Goal: Information Seeking & Learning: Learn about a topic

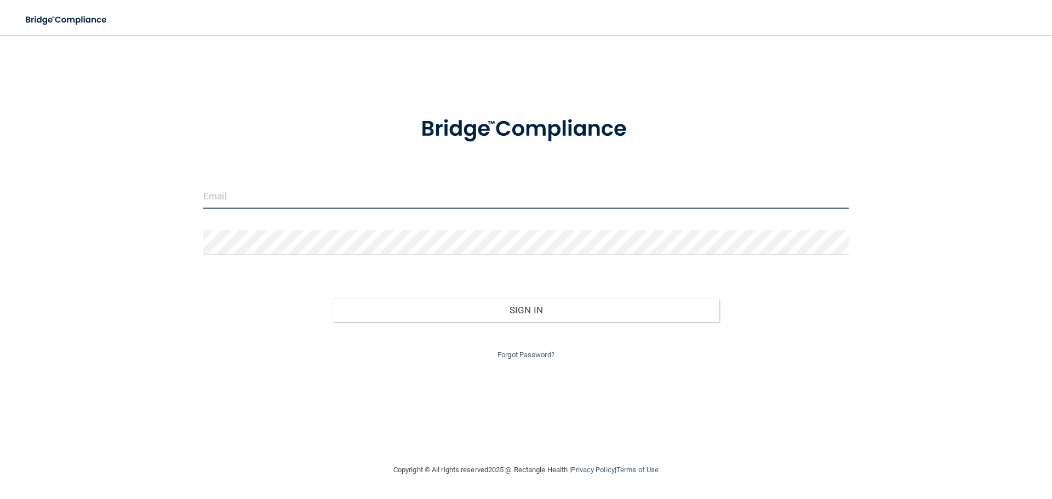
click at [499, 200] on input "email" at bounding box center [526, 196] width 646 height 25
type input "[EMAIL_ADDRESS][DOMAIN_NAME]"
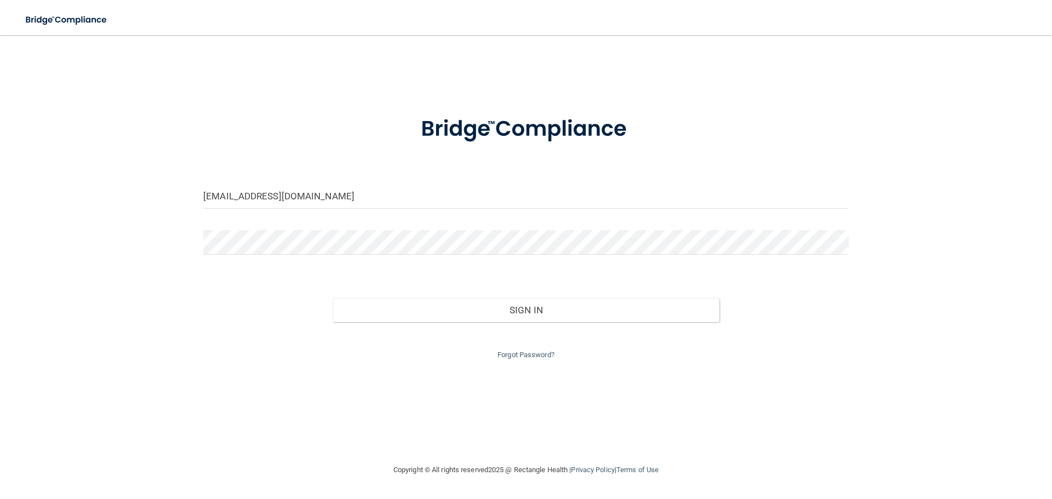
click at [203, 255] on nordpass-icon at bounding box center [203, 255] width 0 height 0
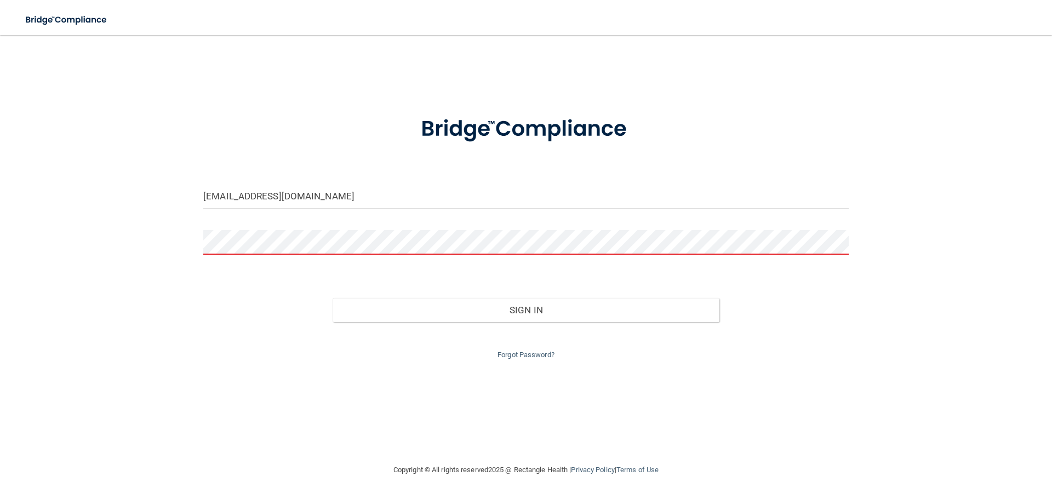
click at [386, 179] on form "krutip@pureway.com Invalid email/password. You don't have permission to access …" at bounding box center [526, 231] width 646 height 261
click at [293, 215] on div "[EMAIL_ADDRESS][DOMAIN_NAME]" at bounding box center [526, 200] width 662 height 33
click at [531, 357] on link "Forgot Password?" at bounding box center [526, 355] width 57 height 8
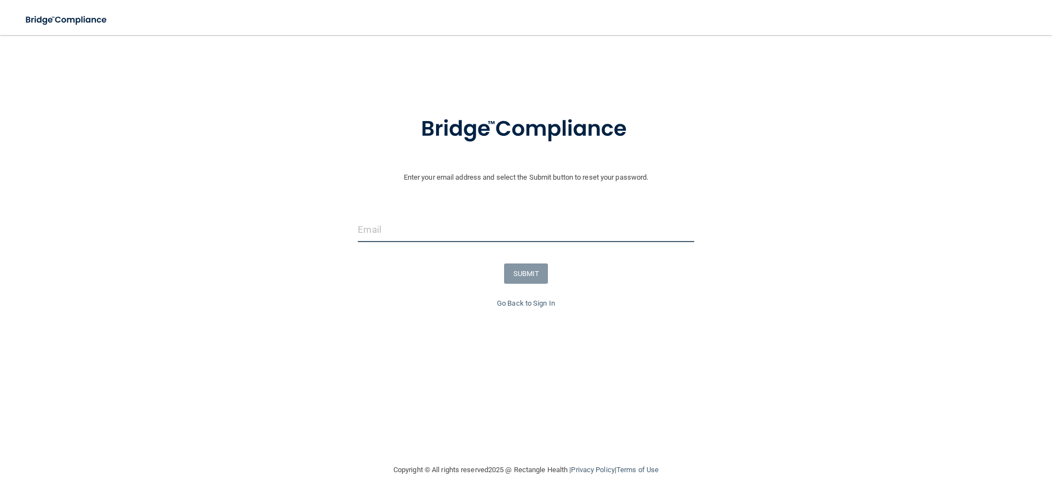
click at [480, 223] on input "email" at bounding box center [526, 230] width 336 height 25
type input "[EMAIL_ADDRESS][DOMAIN_NAME]"
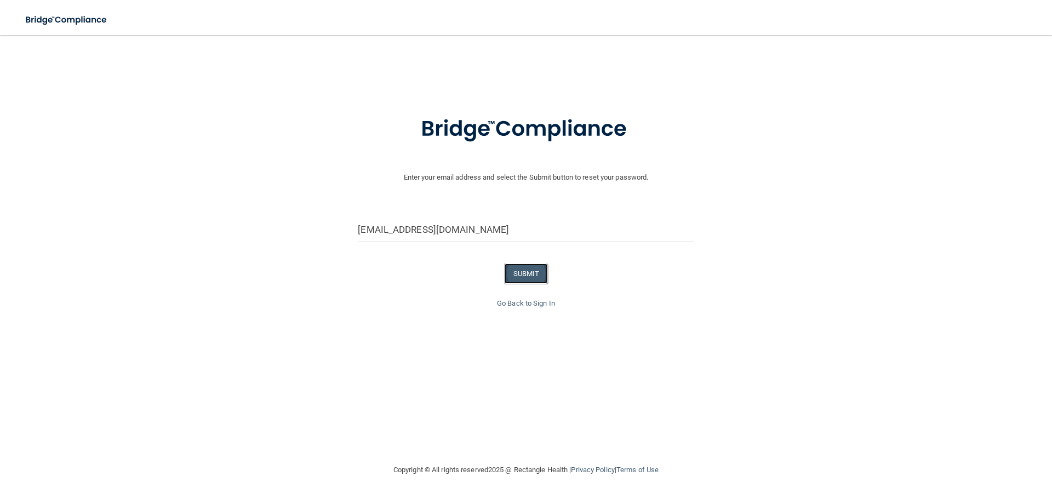
click at [547, 275] on button "SUBMIT" at bounding box center [526, 274] width 44 height 20
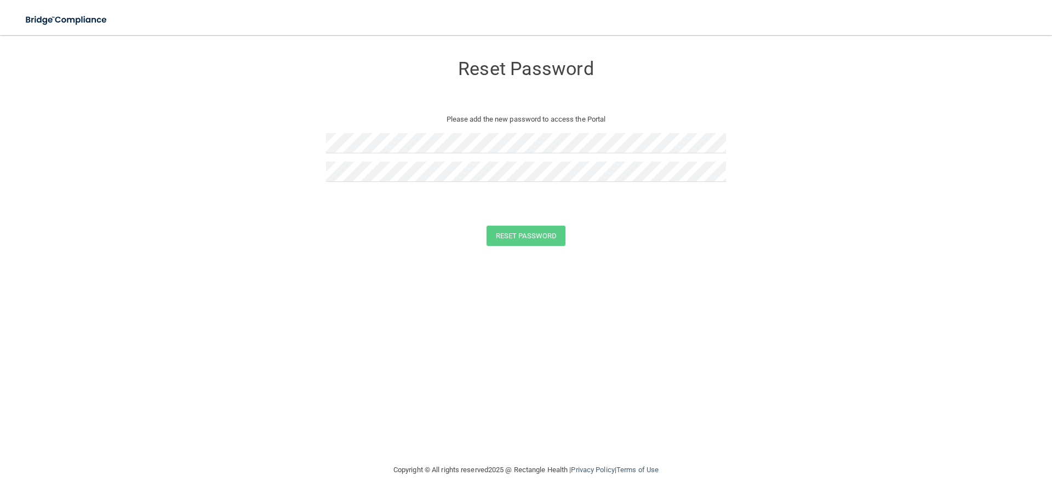
click at [0, 499] on nordpass-autofill-portal at bounding box center [0, 499] width 0 height 0
click at [494, 227] on button "Reset Password" at bounding box center [526, 236] width 79 height 20
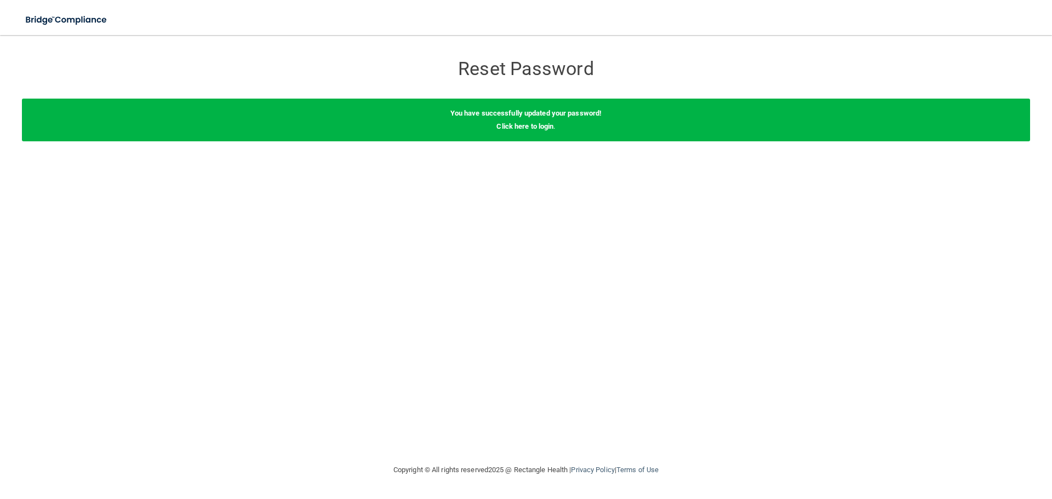
click at [0, 499] on nordpass-portal at bounding box center [0, 499] width 0 height 0
click at [83, 19] on img at bounding box center [66, 20] width 101 height 22
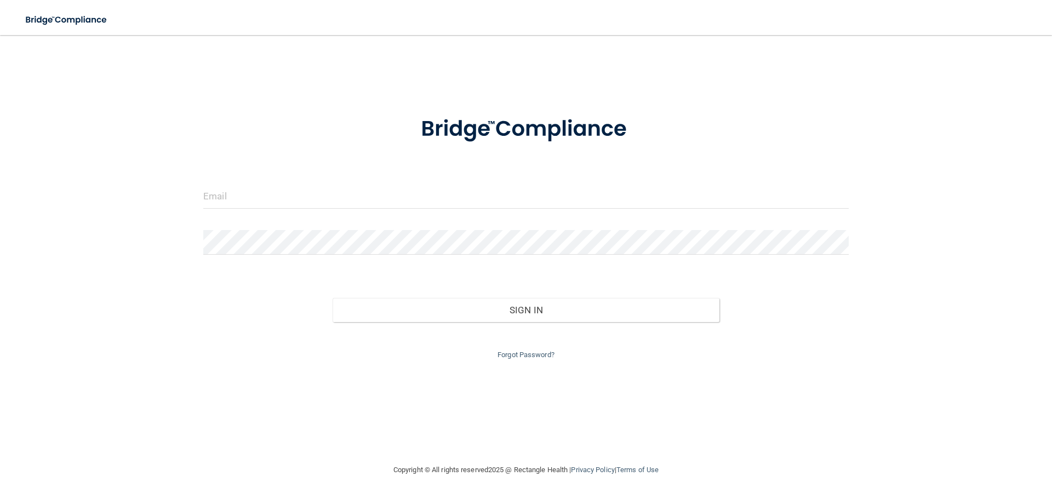
drag, startPoint x: 258, startPoint y: 214, endPoint x: 259, endPoint y: 202, distance: 12.1
click at [258, 211] on div at bounding box center [526, 200] width 662 height 33
click at [259, 197] on input "email" at bounding box center [526, 196] width 646 height 25
type input "[EMAIL_ADDRESS][DOMAIN_NAME]"
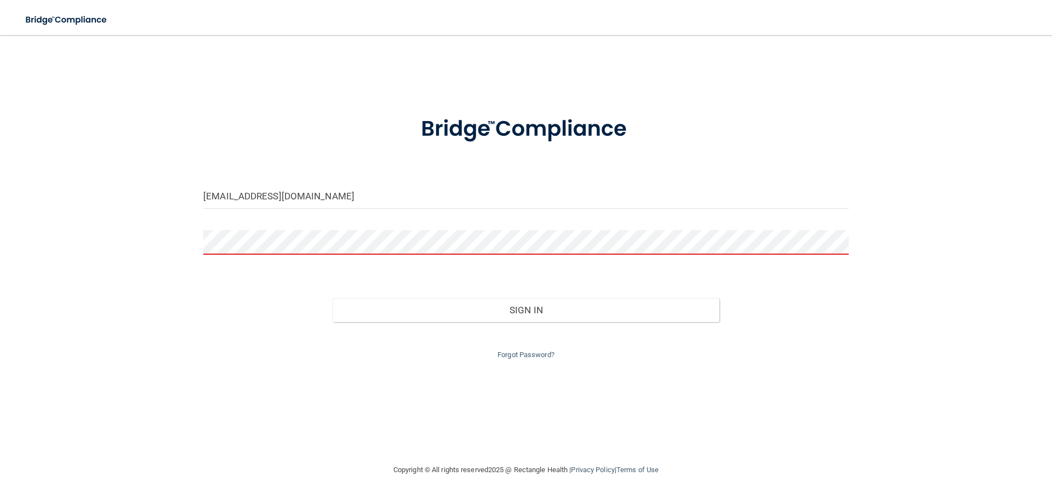
click at [0, 499] on nordpass-autofill-portal at bounding box center [0, 499] width 0 height 0
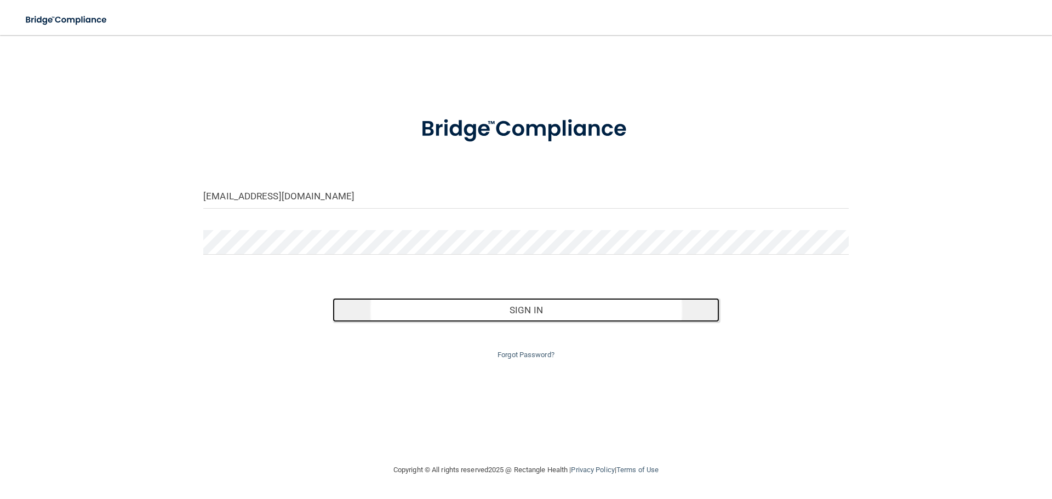
click at [492, 316] on button "Sign In" at bounding box center [527, 310] width 388 height 24
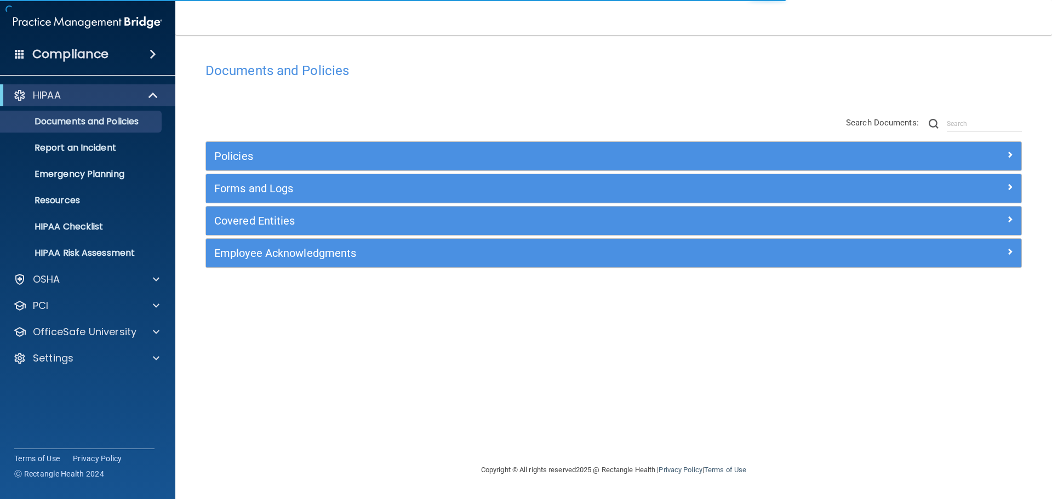
click at [0, 499] on nordpass-portal at bounding box center [0, 499] width 0 height 0
click at [95, 127] on p "Documents and Policies" at bounding box center [82, 121] width 150 height 11
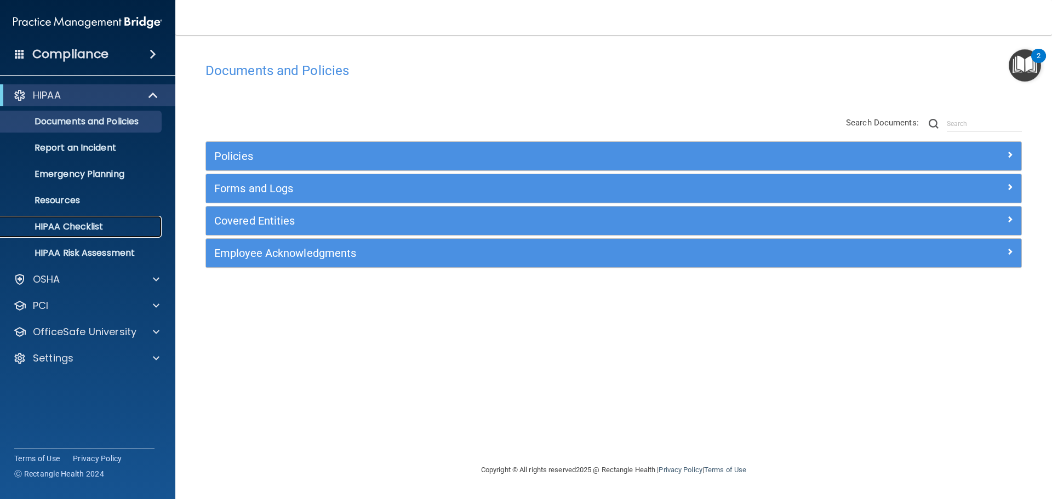
click at [82, 232] on p "HIPAA Checklist" at bounding box center [82, 226] width 150 height 11
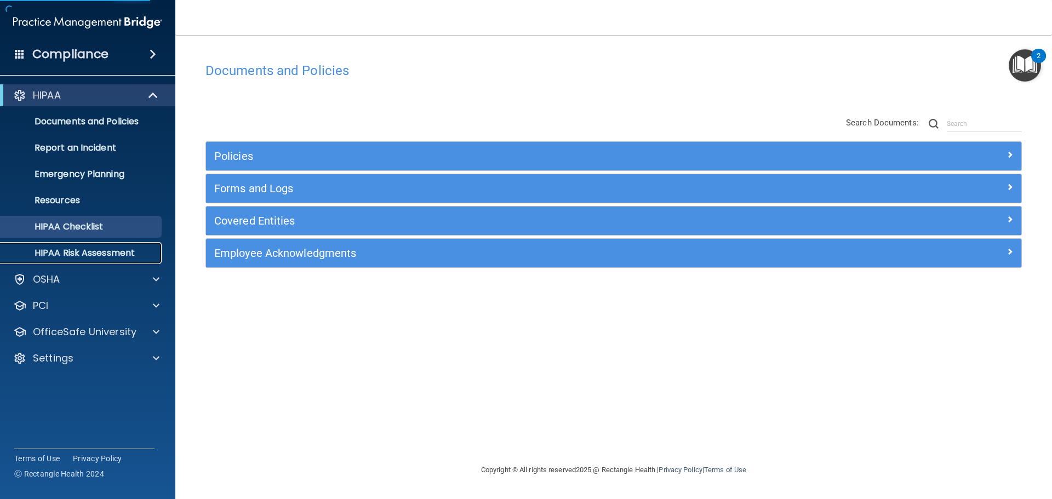
click at [81, 254] on p "HIPAA Risk Assessment" at bounding box center [82, 253] width 150 height 11
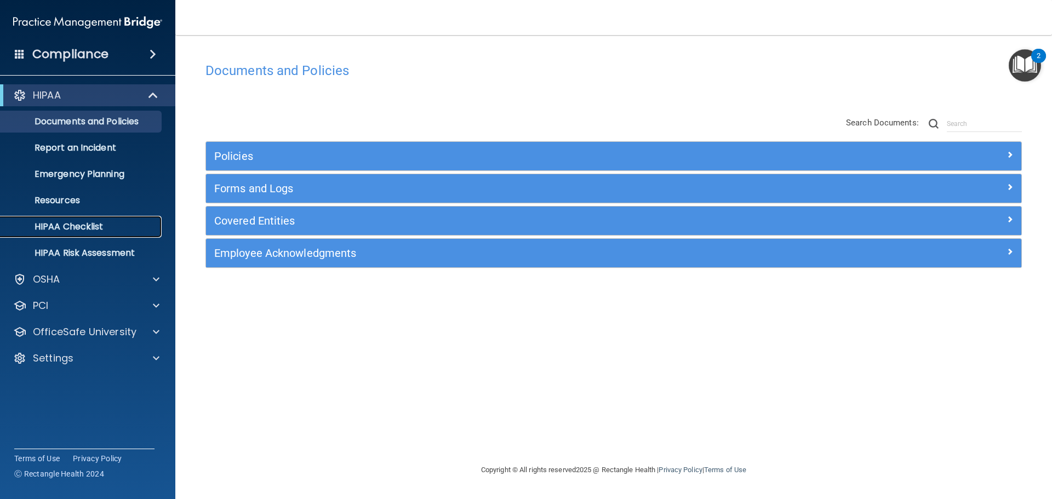
click at [97, 229] on p "HIPAA Checklist" at bounding box center [82, 226] width 150 height 11
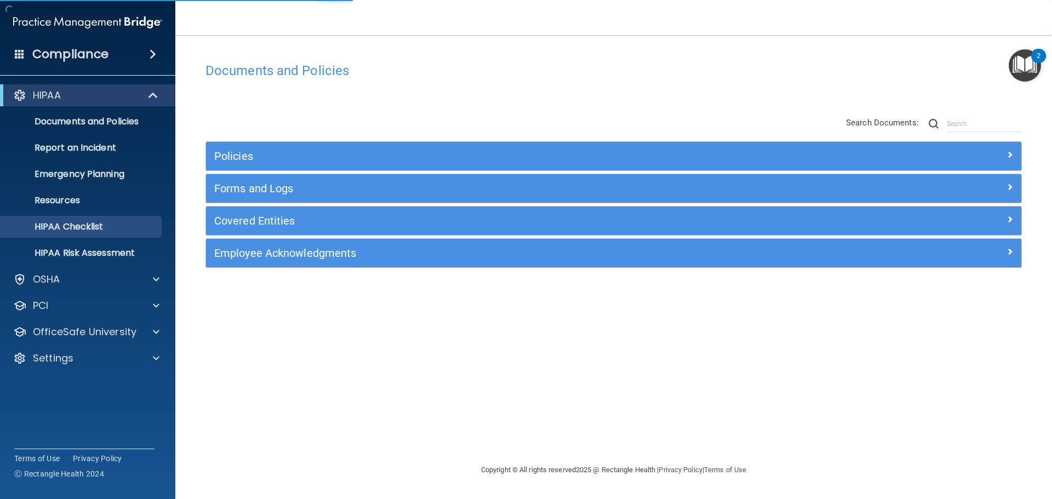
click at [96, 49] on h4 "Compliance" at bounding box center [70, 54] width 76 height 15
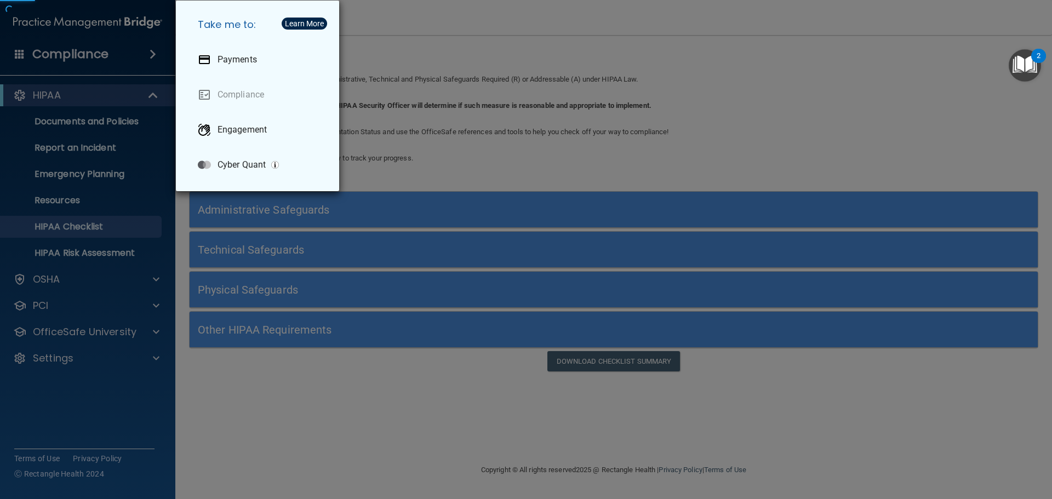
click at [352, 394] on div "Take me to: Payments Compliance Engagement Cyber Quant" at bounding box center [526, 249] width 1052 height 499
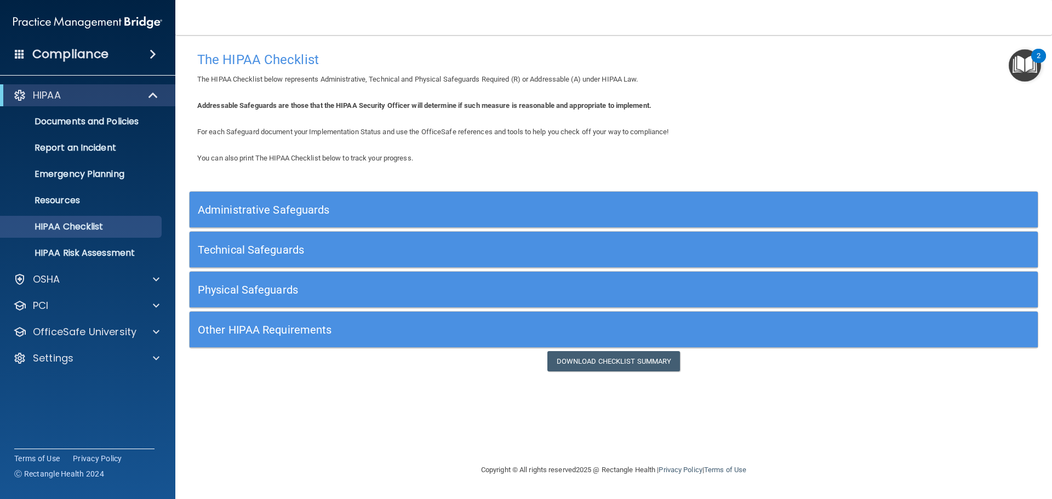
click at [150, 50] on span at bounding box center [153, 54] width 7 height 13
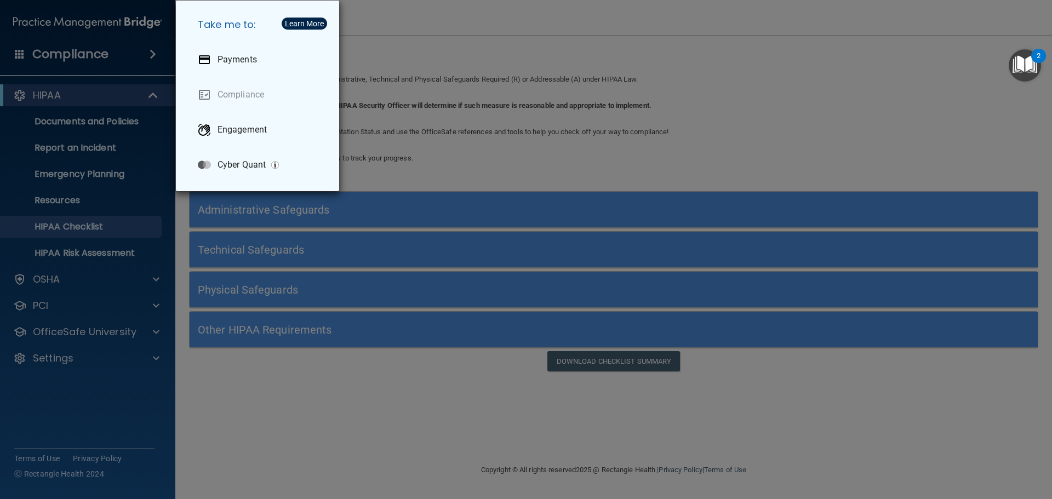
click at [150, 50] on div "Take me to: Payments Compliance Engagement Cyber Quant" at bounding box center [526, 249] width 1052 height 499
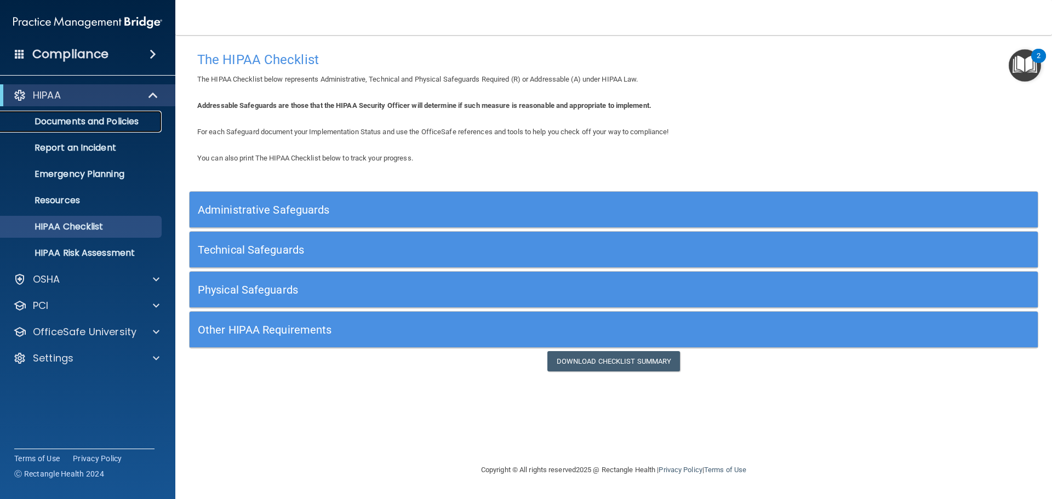
click at [123, 125] on p "Documents and Policies" at bounding box center [82, 121] width 150 height 11
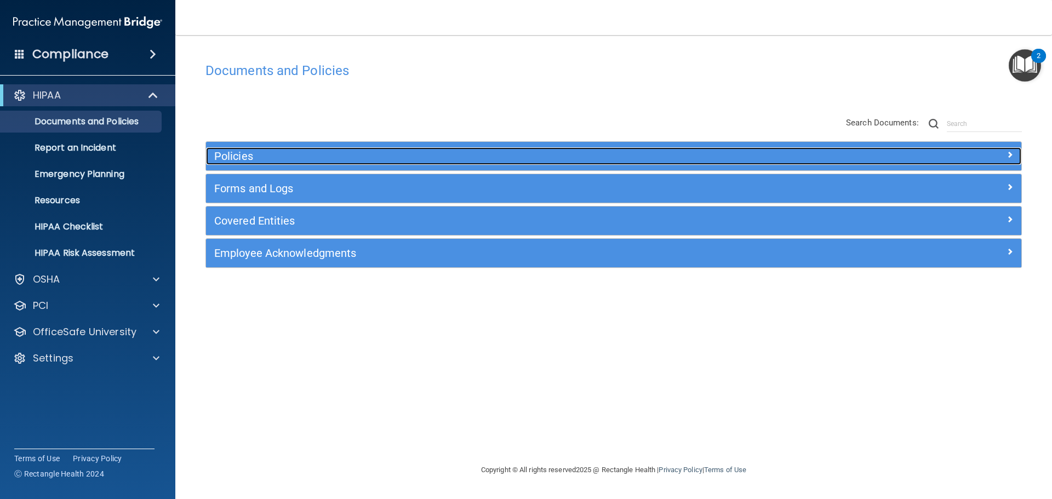
click at [582, 157] on h5 "Policies" at bounding box center [511, 156] width 595 height 12
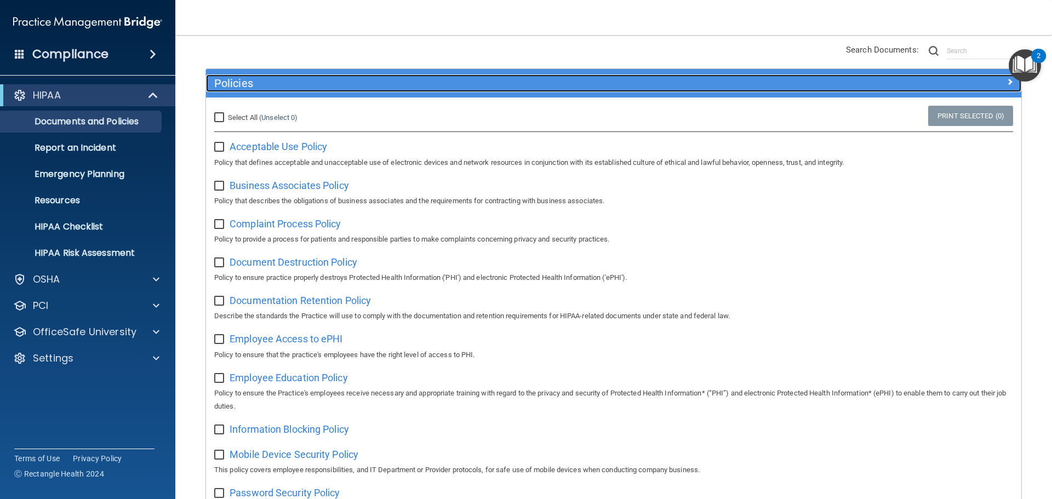
scroll to position [9, 0]
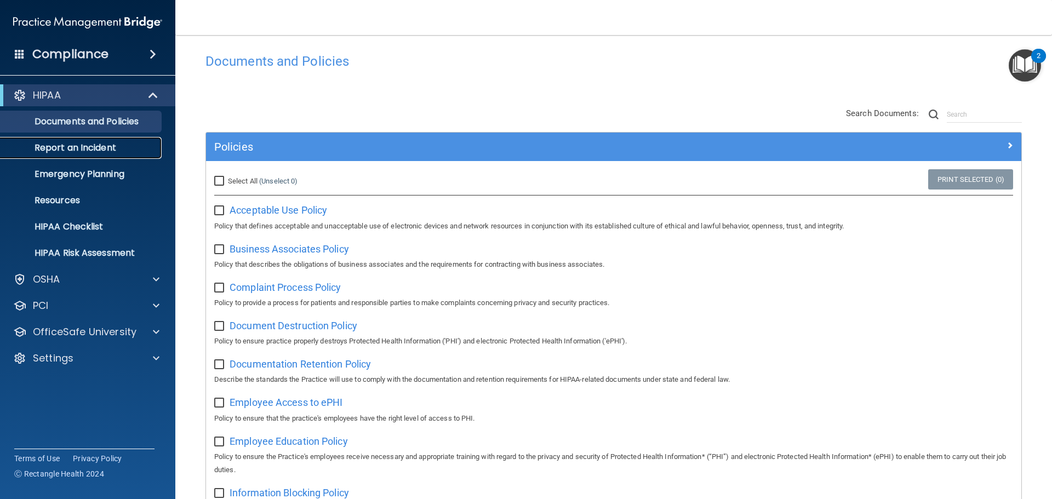
click at [84, 144] on p "Report an Incident" at bounding box center [82, 148] width 150 height 11
